Goal: Task Accomplishment & Management: Manage account settings

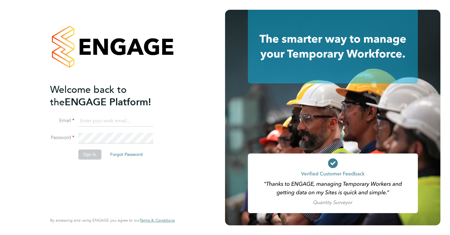
click at [84, 119] on input at bounding box center [115, 120] width 75 height 11
type input "leroypeterjoseph@gmail.com"
click at [90, 154] on button "Sign In" at bounding box center [89, 154] width 23 height 10
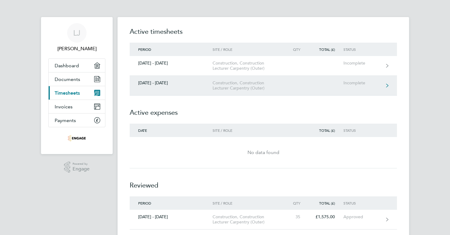
click at [151, 77] on link "[DATE] - [DATE] Construction, Construction Lecturer Carpentry (Outer) Incomplete" at bounding box center [263, 86] width 267 height 20
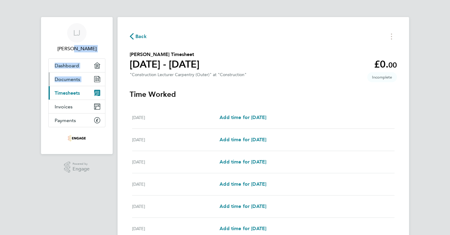
drag, startPoint x: 75, startPoint y: 57, endPoint x: 95, endPoint y: 85, distance: 34.3
click at [95, 85] on ul "[PERSON_NAME] Applications: Dashboard Documents Current page: Timesheets Invoic…" at bounding box center [76, 83] width 57 height 132
click at [213, 37] on div "Back" at bounding box center [263, 36] width 267 height 9
click at [76, 91] on span "Timesheets" at bounding box center [67, 93] width 25 height 6
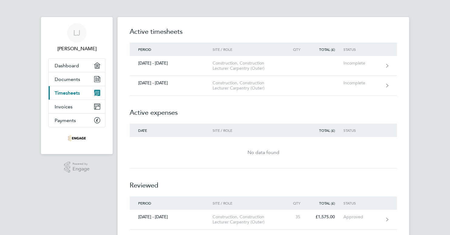
drag, startPoint x: 405, startPoint y: 65, endPoint x: 439, endPoint y: 46, distance: 38.6
click at [439, 46] on div "[PERSON_NAME] Applications: Dashboard Documents Current page: Timesheets Invoic…" at bounding box center [225, 145] width 450 height 290
drag, startPoint x: 439, startPoint y: 46, endPoint x: 428, endPoint y: 68, distance: 24.2
click at [428, 68] on div "[PERSON_NAME] Applications: Dashboard Documents Current page: Timesheets Invoic…" at bounding box center [225, 145] width 450 height 290
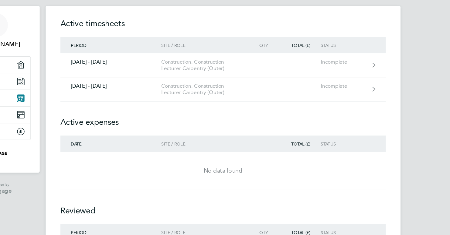
click at [441, 77] on div "[PERSON_NAME] Applications: Dashboard Documents Current page: Timesheets Invoic…" at bounding box center [225, 145] width 450 height 290
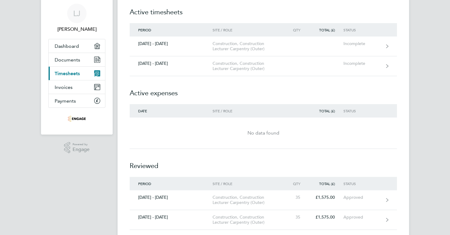
scroll to position [56, 0]
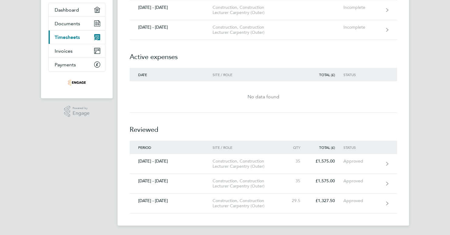
drag, startPoint x: 401, startPoint y: 217, endPoint x: 400, endPoint y: 225, distance: 7.6
click at [400, 225] on main "Timesheets Expenses Active timesheets Period Site / Role Qty Total (£) Status […" at bounding box center [264, 89] width 292 height 290
drag, startPoint x: 400, startPoint y: 225, endPoint x: 434, endPoint y: 154, distance: 78.3
click at [434, 154] on div "[PERSON_NAME] Applications: Dashboard Documents Current page: Timesheets Invoic…" at bounding box center [225, 89] width 450 height 290
click at [427, 153] on div "[PERSON_NAME] Applications: Dashboard Documents Current page: Timesheets Invoic…" at bounding box center [225, 89] width 450 height 290
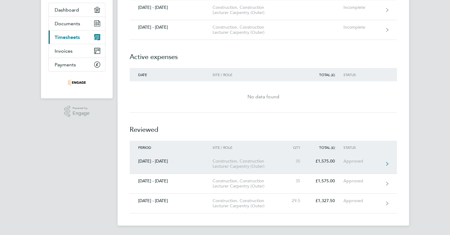
click at [365, 165] on link "[DATE] - [DATE] Construction, Construction Lecturer Carpentry (Outer) 35 £1,575…" at bounding box center [263, 164] width 267 height 20
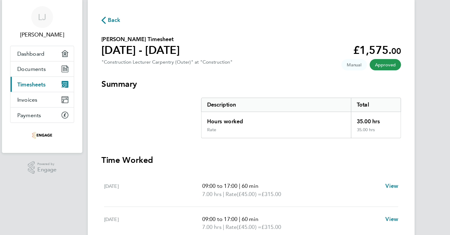
click at [365, 165] on h3 "Time Worked" at bounding box center [263, 160] width 267 height 10
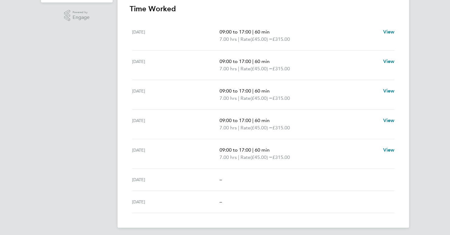
scroll to position [153, 0]
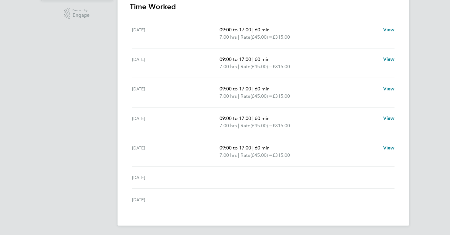
drag, startPoint x: 450, startPoint y: 131, endPoint x: 431, endPoint y: 216, distance: 87.1
click at [431, 216] on div "[PERSON_NAME] Applications: Dashboard Documents Current page: Timesheets Invoic…" at bounding box center [225, 41] width 450 height 388
drag, startPoint x: 431, startPoint y: 216, endPoint x: 388, endPoint y: 195, distance: 48.5
click at [388, 195] on div "[DATE] –" at bounding box center [263, 199] width 263 height 22
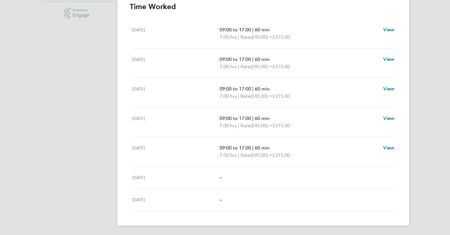
click at [388, 195] on div "[DATE] –" at bounding box center [263, 199] width 263 height 22
drag, startPoint x: 451, startPoint y: 82, endPoint x: 451, endPoint y: 8, distance: 74.1
click at [450, 8] on html "[PERSON_NAME] Applications: Dashboard Documents Current page: Timesheets Invoic…" at bounding box center [225, 41] width 450 height 388
click at [428, 29] on div "[PERSON_NAME] Applications: Dashboard Documents Current page: Timesheets Invoic…" at bounding box center [225, 41] width 450 height 388
drag, startPoint x: 346, startPoint y: 7, endPoint x: 348, endPoint y: 4, distance: 3.8
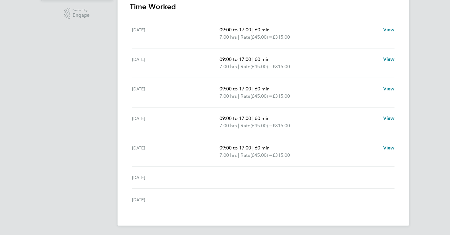
click at [348, 4] on h3 "Time Worked" at bounding box center [263, 7] width 267 height 10
click at [390, 30] on span "View" at bounding box center [389, 30] width 12 height 6
select select "60"
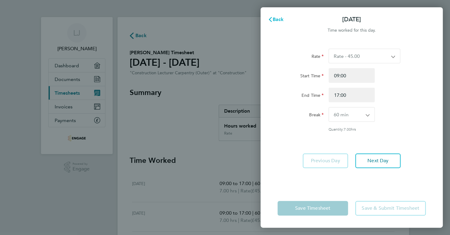
click at [277, 18] on span "Back" at bounding box center [278, 19] width 11 height 6
